Goal: Task Accomplishment & Management: Manage account settings

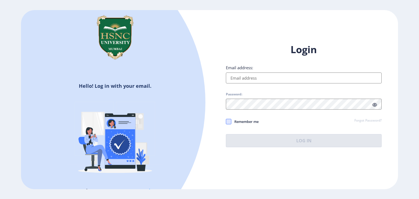
type input "[EMAIL_ADDRESS][DOMAIN_NAME]"
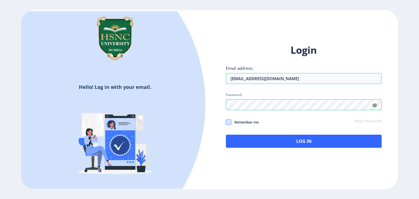
click at [229, 121] on span at bounding box center [228, 122] width 5 height 5
click at [226, 122] on input "Remember me" at bounding box center [226, 122] width 0 height 0
checkbox input "true"
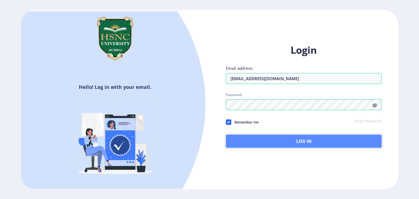
click at [295, 139] on button "Log In" at bounding box center [304, 141] width 156 height 13
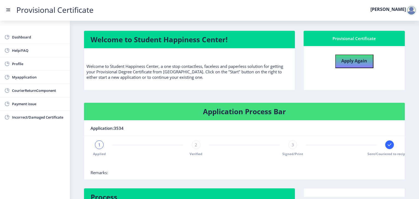
click at [373, 102] on div "Welcome to Student Happiness Center! Welcome to Student Happiness Center, a one…" at bounding box center [245, 127] width 330 height 193
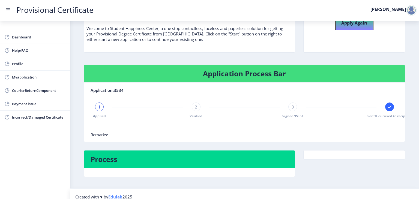
scroll to position [45, 0]
